Goal: Task Accomplishment & Management: Use online tool/utility

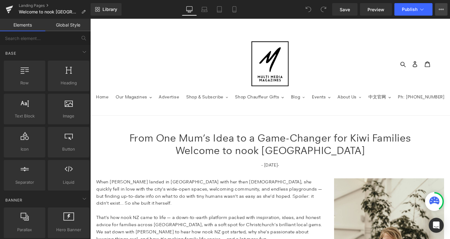
click at [439, 6] on button "View Live Page View with current Template Save Template to Library Schedule Pub…" at bounding box center [441, 9] width 12 height 12
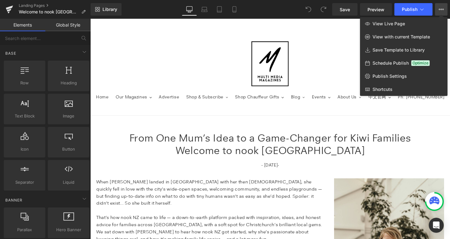
click at [321, 42] on div at bounding box center [269, 129] width 359 height 220
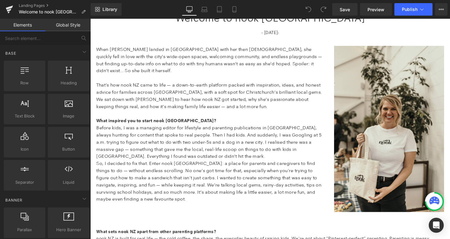
scroll to position [142, 0]
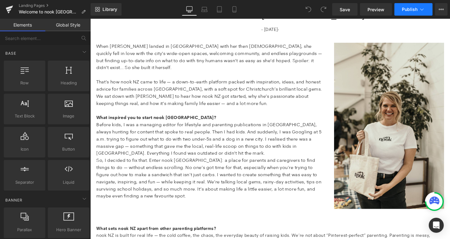
click at [424, 11] on icon at bounding box center [421, 9] width 6 height 6
click at [440, 7] on icon at bounding box center [440, 9] width 5 height 5
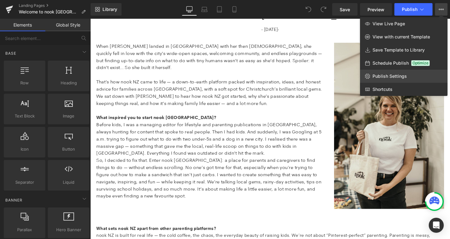
click at [413, 74] on link "Publish Settings" at bounding box center [403, 76] width 87 height 13
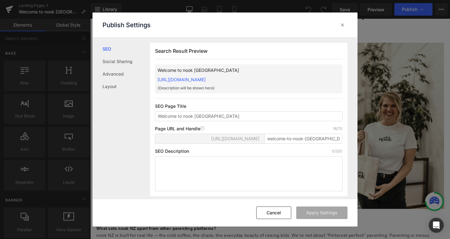
scroll to position [0, 0]
click at [0, 0] on link "Social Sharing" at bounding box center [0, 0] width 0 height 0
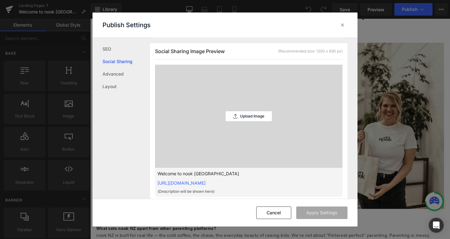
scroll to position [159, 0]
click at [9, 22] on p "Upload Image" at bounding box center [7, 21] width 3 height 4
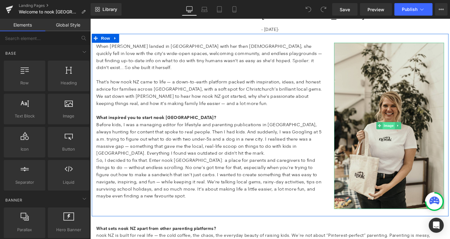
click at [404, 131] on span "Image" at bounding box center [403, 130] width 13 height 7
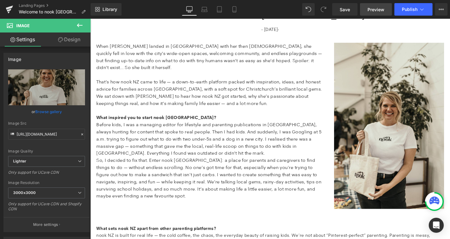
click at [374, 11] on span "Preview" at bounding box center [375, 9] width 17 height 7
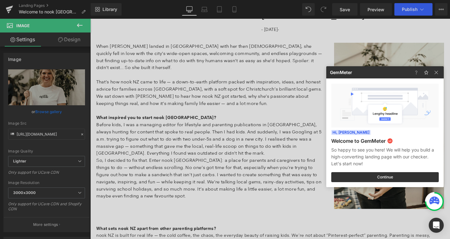
click at [437, 10] on div at bounding box center [225, 119] width 450 height 239
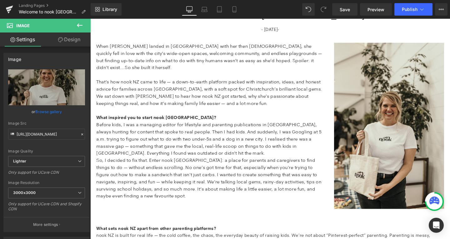
click at [437, 10] on button "View Live Page View with current Template Save Template to Library Schedule Pub…" at bounding box center [441, 9] width 12 height 12
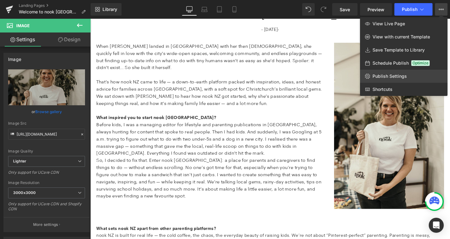
click at [400, 75] on span "Publish Settings" at bounding box center [389, 76] width 34 height 6
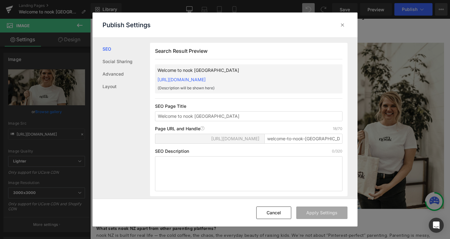
scroll to position [0, 0]
click at [111, 57] on link "Social Sharing" at bounding box center [125, 61] width 47 height 12
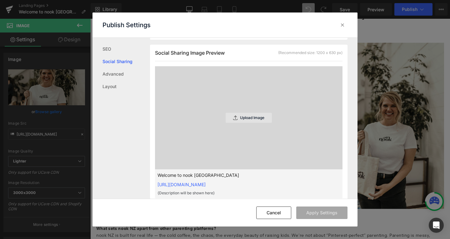
scroll to position [159, 0]
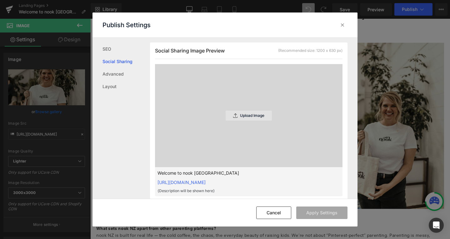
click at [253, 118] on div "Upload Image" at bounding box center [248, 116] width 46 height 10
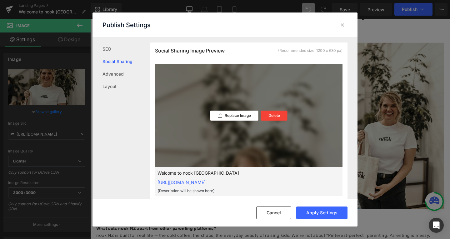
drag, startPoint x: 238, startPoint y: 138, endPoint x: 236, endPoint y: 109, distance: 29.7
click at [236, 109] on div "Replace Image Delete" at bounding box center [248, 115] width 187 height 103
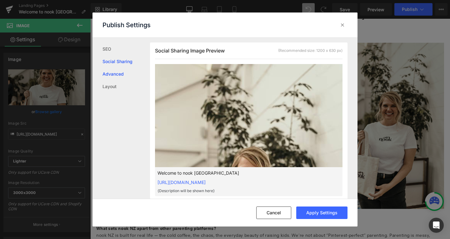
click at [110, 73] on link "Advanced" at bounding box center [125, 74] width 47 height 12
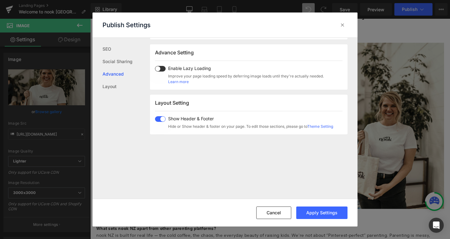
scroll to position [322, 0]
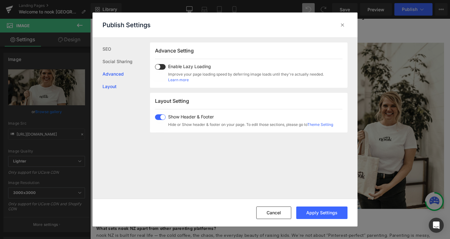
click at [105, 84] on link "Layout" at bounding box center [125, 86] width 47 height 12
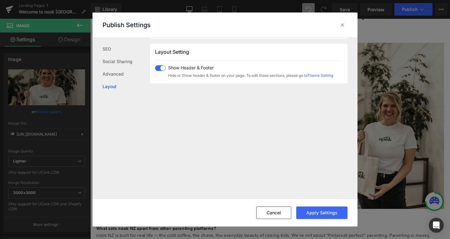
scroll to position [372, 0]
click at [105, 46] on link "SEO" at bounding box center [125, 49] width 47 height 12
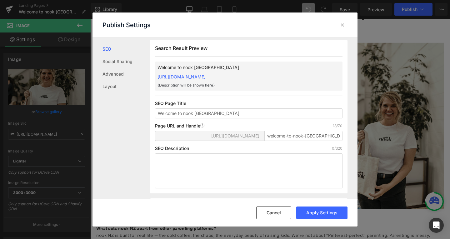
scroll to position [0, 0]
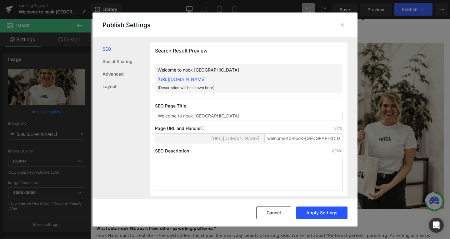
click at [308, 213] on button "Apply Settings" at bounding box center [321, 212] width 51 height 12
click at [341, 26] on icon at bounding box center [342, 25] width 6 height 6
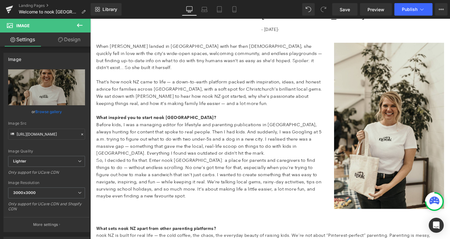
click at [425, 16] on div "Library Desktop Desktop Laptop Tablet Mobile Save Preview Publish Scheduled Vie…" at bounding box center [270, 9] width 359 height 19
click at [444, 9] on button "View Live Page View with current Template Save Template to Library Schedule Pub…" at bounding box center [441, 9] width 12 height 12
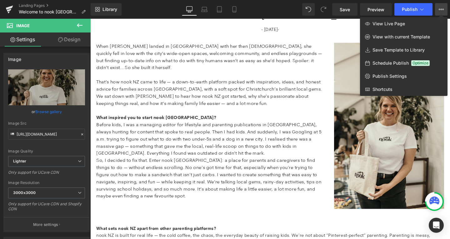
click at [396, 62] on span "Schedule Publish" at bounding box center [390, 63] width 36 height 6
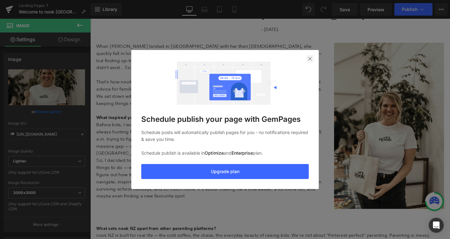
click at [310, 60] on img at bounding box center [309, 58] width 5 height 5
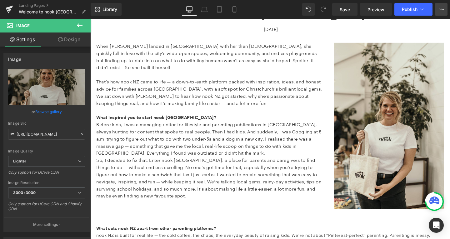
click at [442, 6] on button "View Live Page View with current Template Save Template to Library Schedule Pub…" at bounding box center [441, 9] width 12 height 12
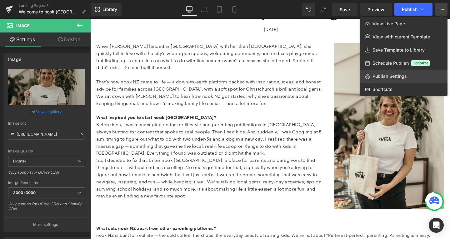
click at [406, 73] on span "Publish Settings" at bounding box center [389, 76] width 34 height 6
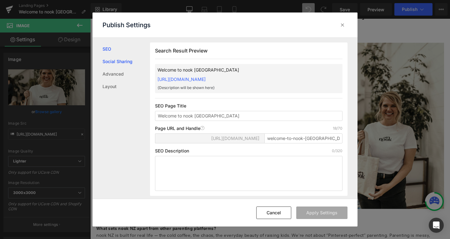
click at [111, 57] on link "Social Sharing" at bounding box center [125, 61] width 47 height 12
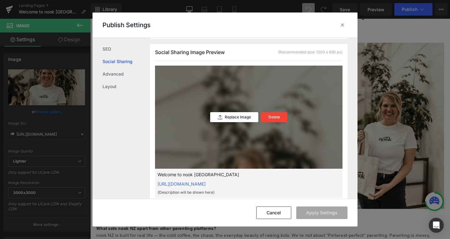
scroll to position [159, 0]
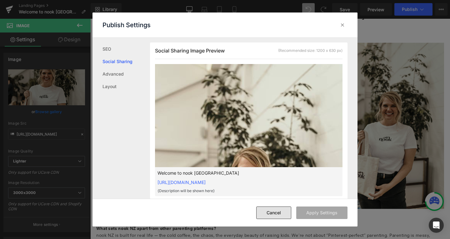
click at [277, 213] on button "Cancel" at bounding box center [273, 212] width 35 height 12
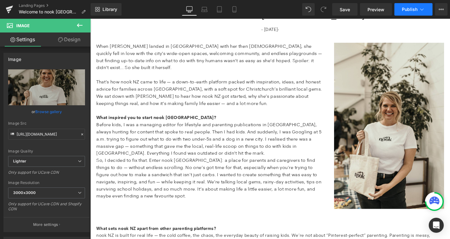
click at [419, 7] on icon at bounding box center [421, 9] width 6 height 6
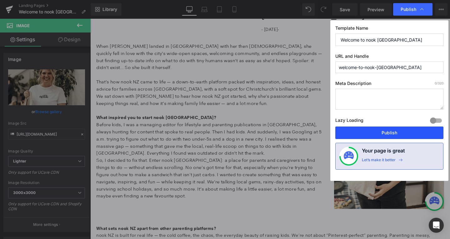
click at [364, 128] on button "Publish" at bounding box center [389, 132] width 108 height 12
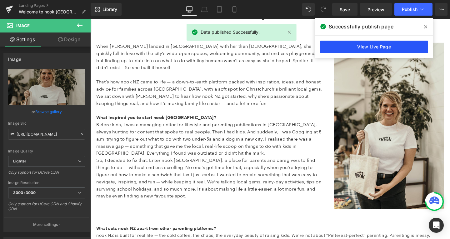
click at [389, 44] on link "View Live Page" at bounding box center [374, 47] width 108 height 12
